Goal: Information Seeking & Learning: Find specific fact

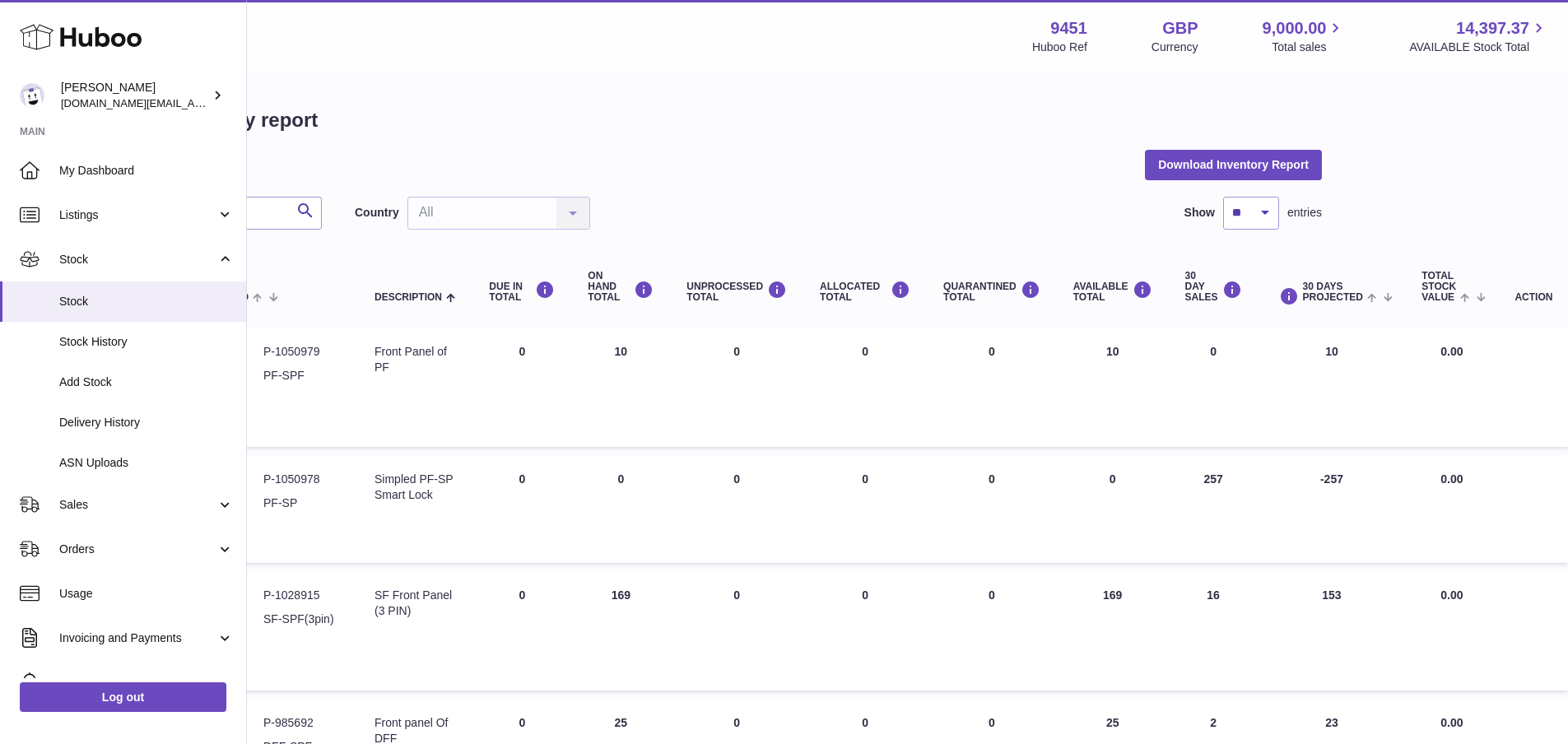
scroll to position [0, 222]
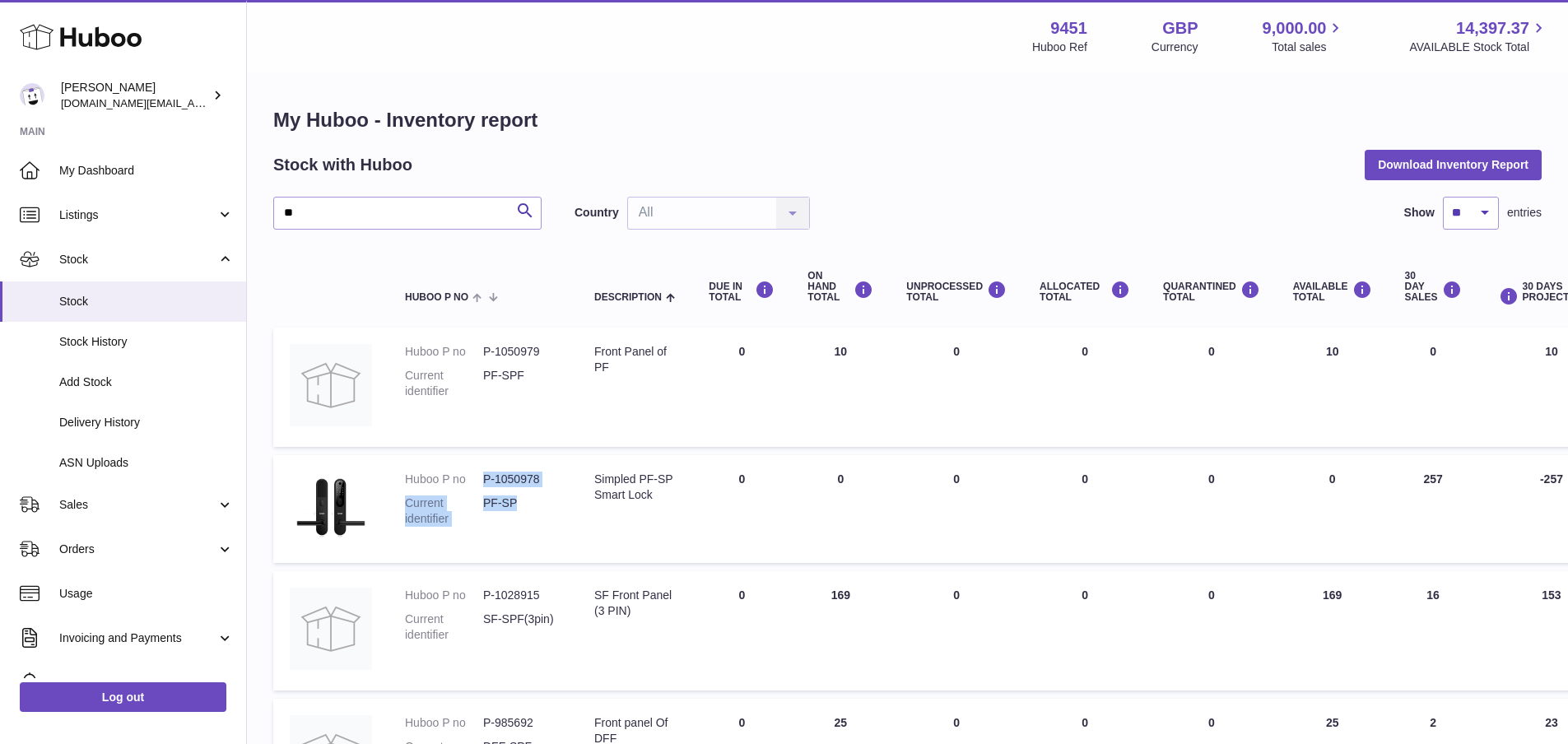
drag, startPoint x: 486, startPoint y: 480, endPoint x: 539, endPoint y: 508, distance: 59.9
click at [539, 508] on dl "Huboo P no P-1050978 Current identifier PF-SP" at bounding box center [483, 504] width 156 height 64
click at [539, 508] on dd "PF-SP" at bounding box center [522, 511] width 79 height 31
drag, startPoint x: 539, startPoint y: 508, endPoint x: 481, endPoint y: 470, distance: 69.3
click at [481, 470] on td "Huboo P no P-1050978 Current identifier PF-SP" at bounding box center [483, 509] width 189 height 108
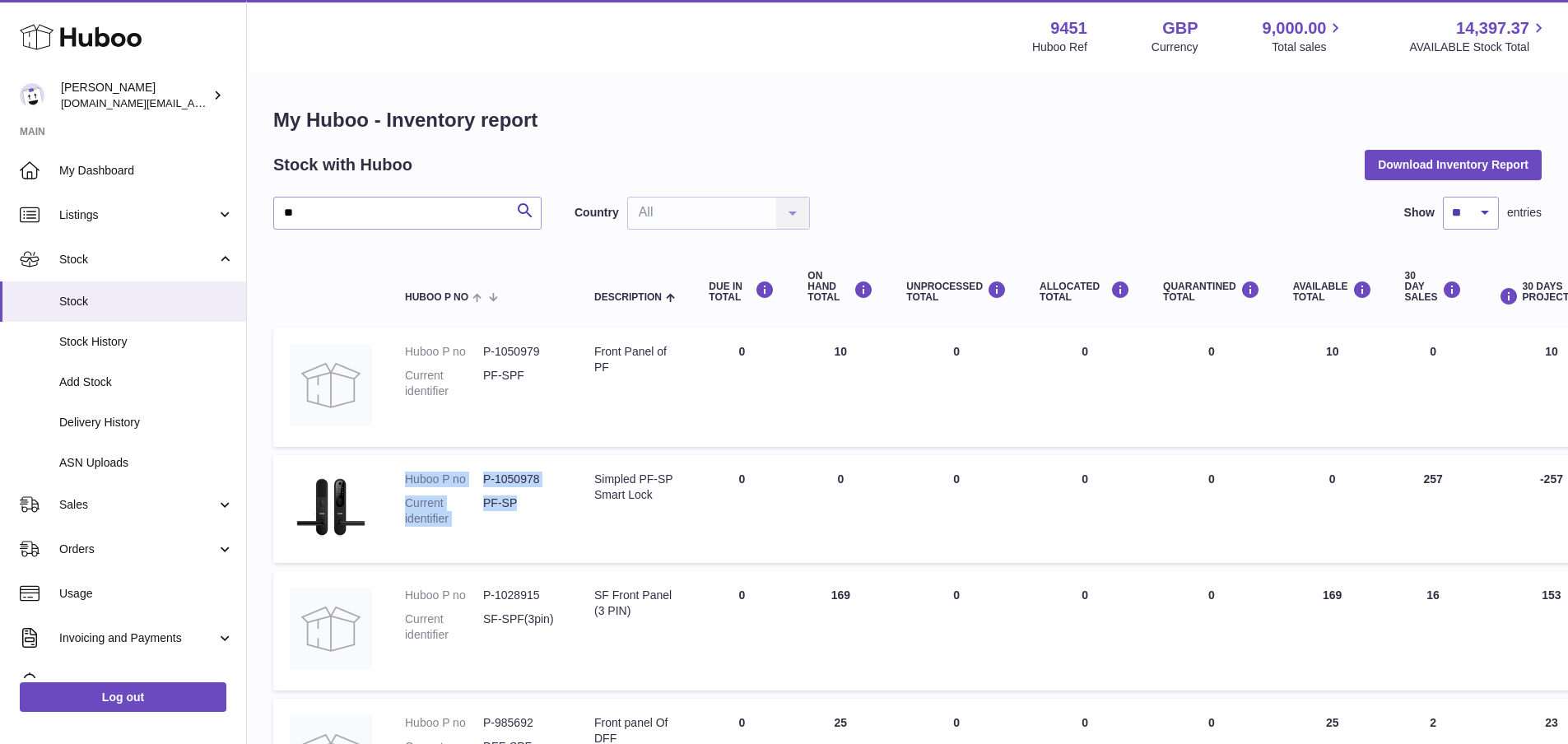
drag, startPoint x: 408, startPoint y: 475, endPoint x: 519, endPoint y: 511, distance: 116.7
click at [519, 511] on dl "Huboo P no P-1050978 Current identifier PF-SP" at bounding box center [483, 504] width 156 height 64
copy dl "Huboo P no P-1050978 Current identifier PF-SP"
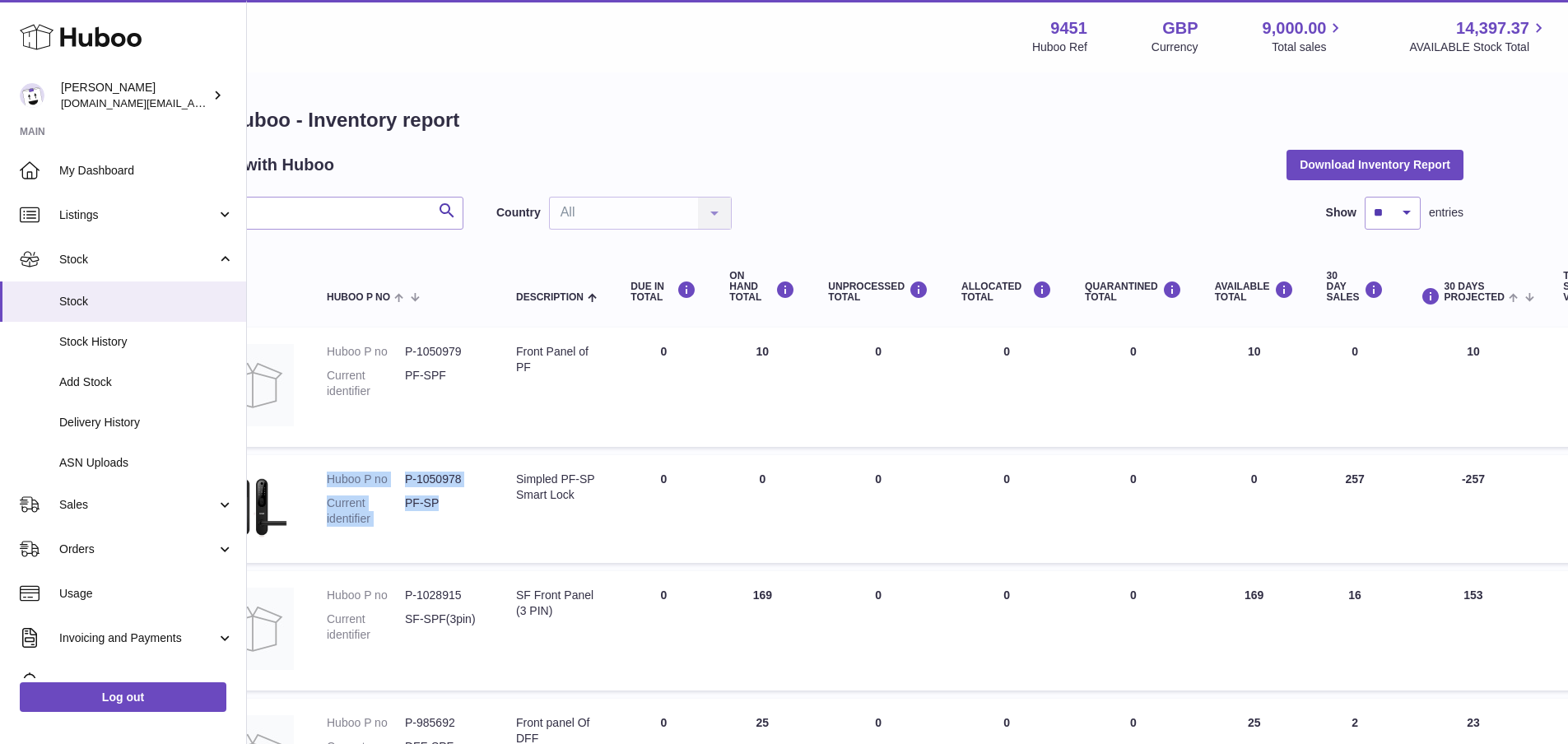
scroll to position [0, 83]
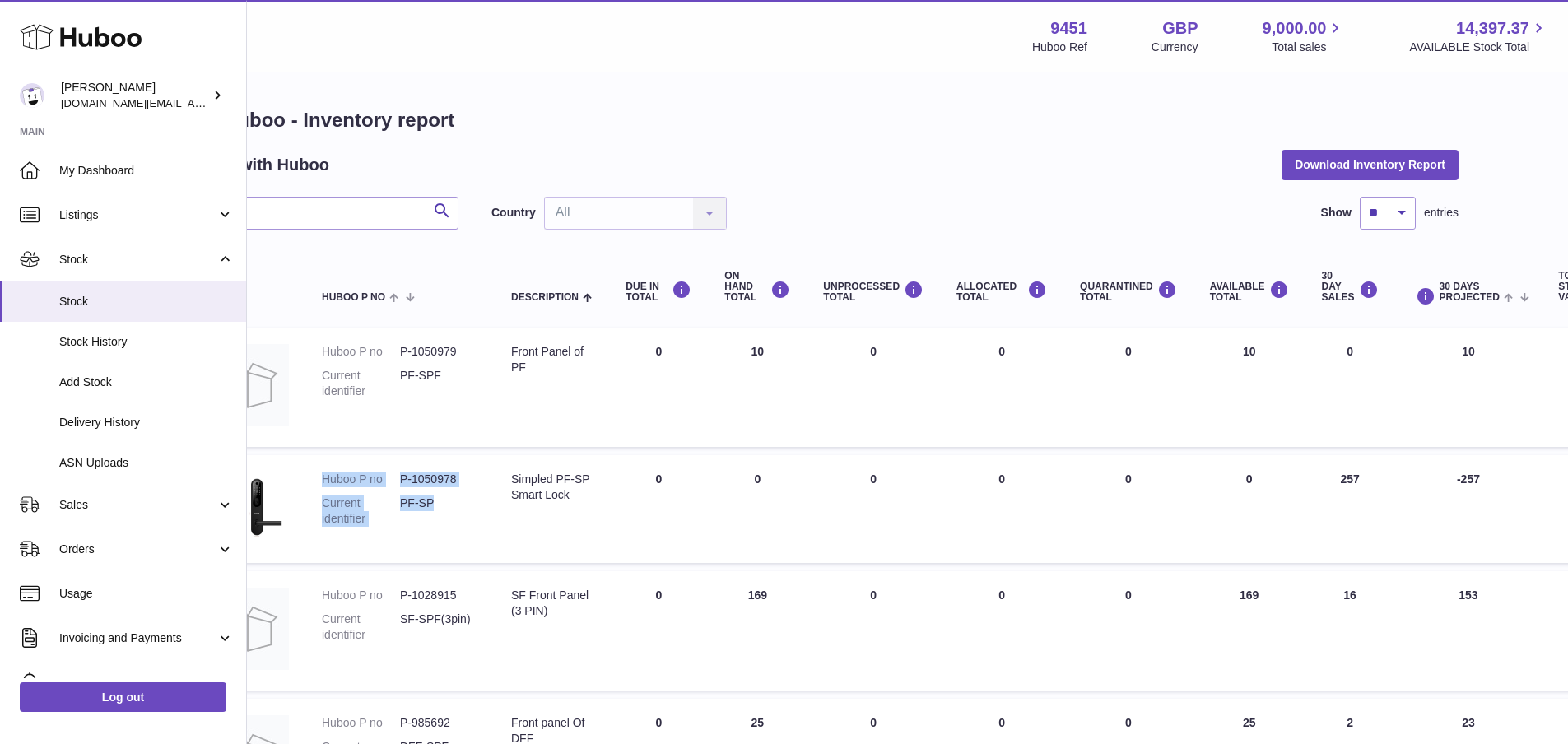
drag, startPoint x: 1335, startPoint y: 479, endPoint x: 1362, endPoint y: 481, distance: 27.1
click at [1362, 481] on td "30 DAY SALES 257" at bounding box center [1351, 509] width 90 height 108
copy td "257"
